Goal: Download file/media

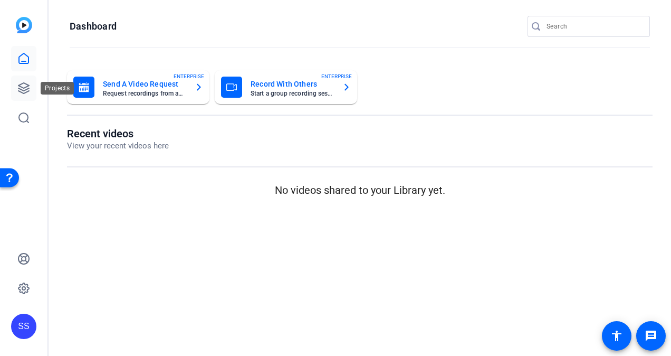
click at [12, 88] on link at bounding box center [23, 87] width 25 height 25
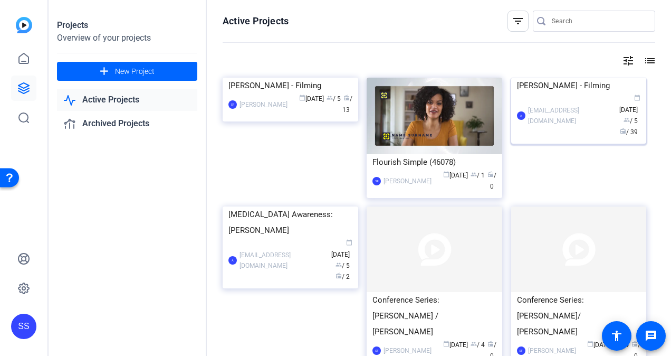
click at [572, 93] on div "[PERSON_NAME] - Filming" at bounding box center [579, 86] width 124 height 16
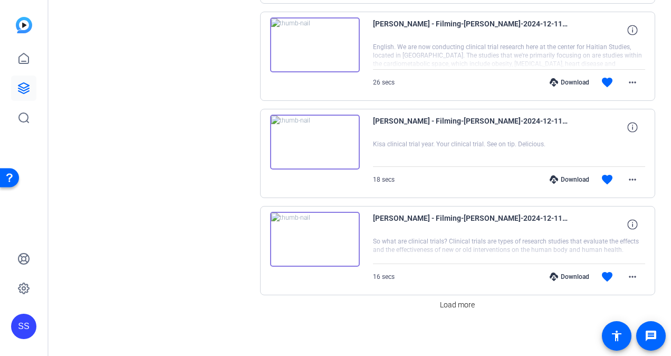
scroll to position [806, 0]
click at [443, 305] on span "Load more" at bounding box center [457, 305] width 35 height 11
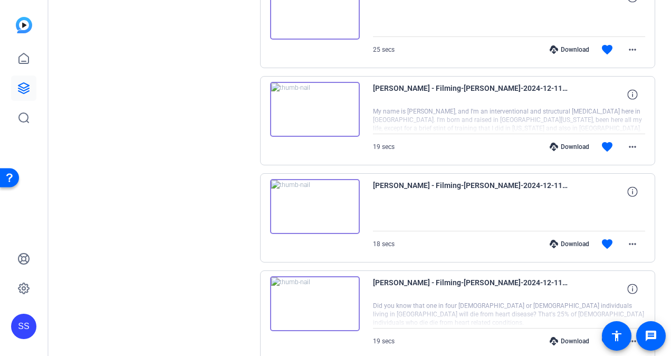
scroll to position [1350, 0]
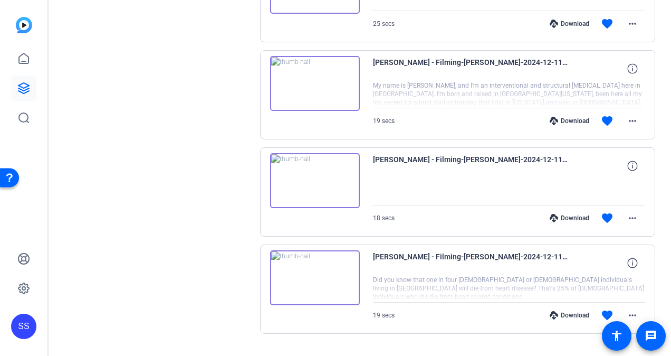
click at [323, 276] on img at bounding box center [315, 277] width 90 height 55
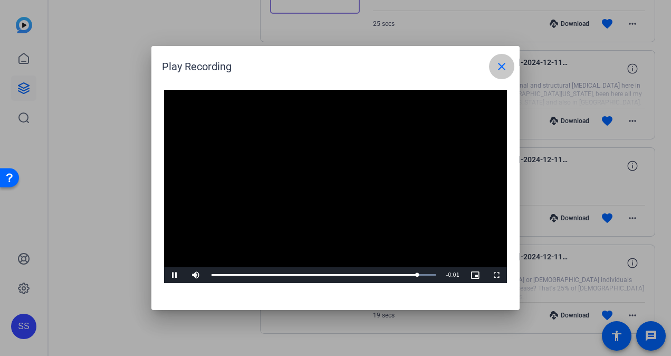
click at [499, 65] on mat-icon "close" at bounding box center [501, 66] width 13 height 13
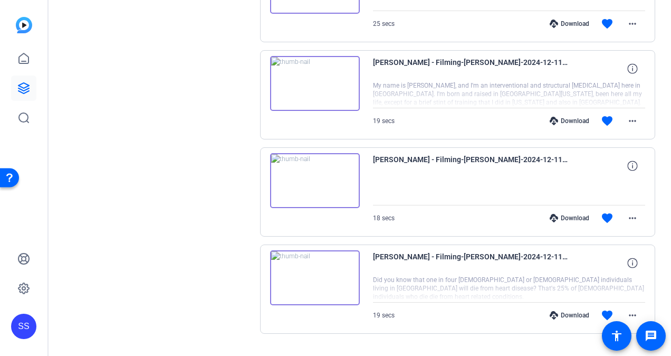
scroll to position [1366, 0]
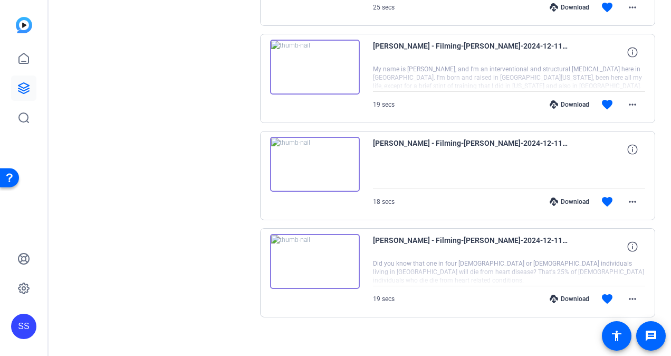
click at [558, 294] on div "Download" at bounding box center [569, 298] width 50 height 8
